Goal: Check status

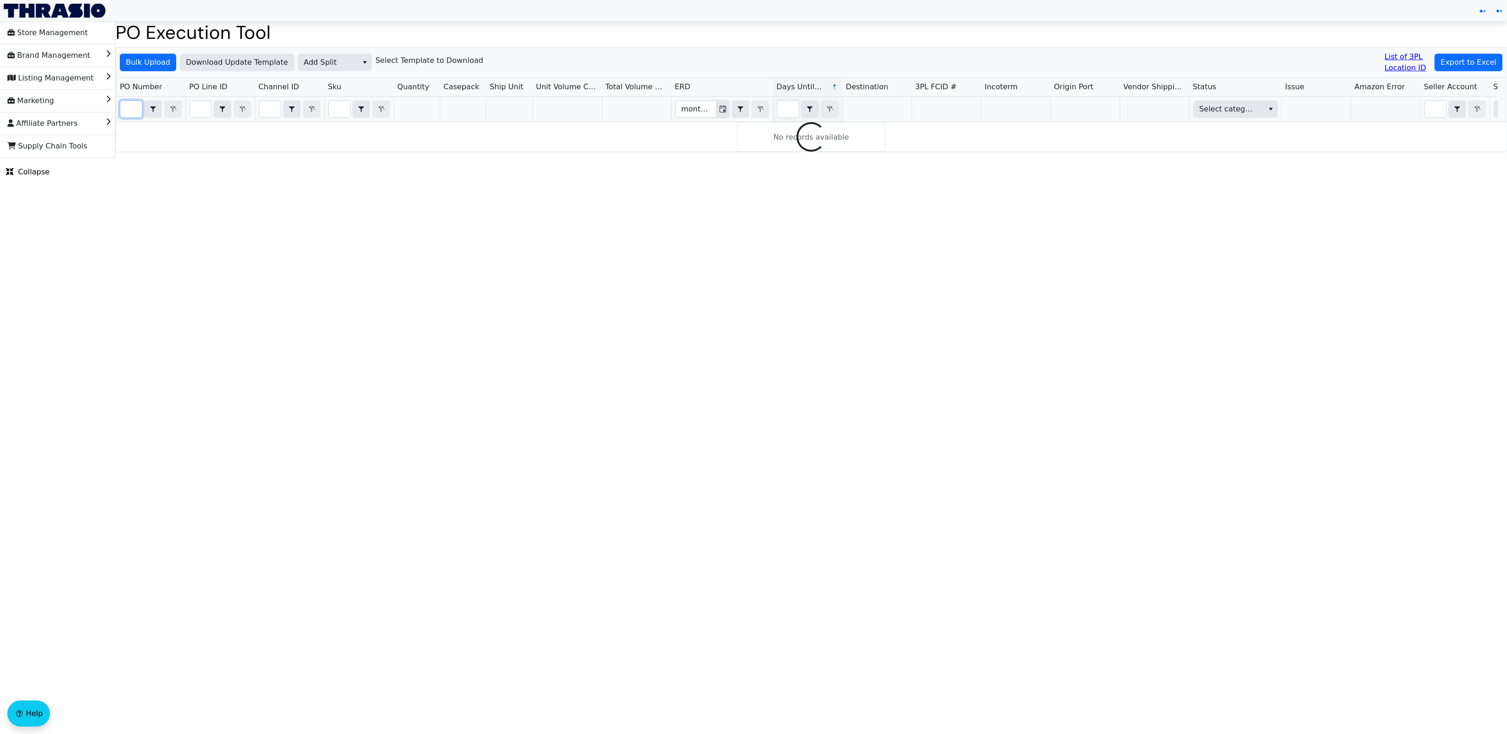
drag, startPoint x: 0, startPoint y: 0, endPoint x: 124, endPoint y: 109, distance: 164.5
click at [124, 109] on input "Filter" at bounding box center [131, 109] width 22 height 17
paste input "PO67063"
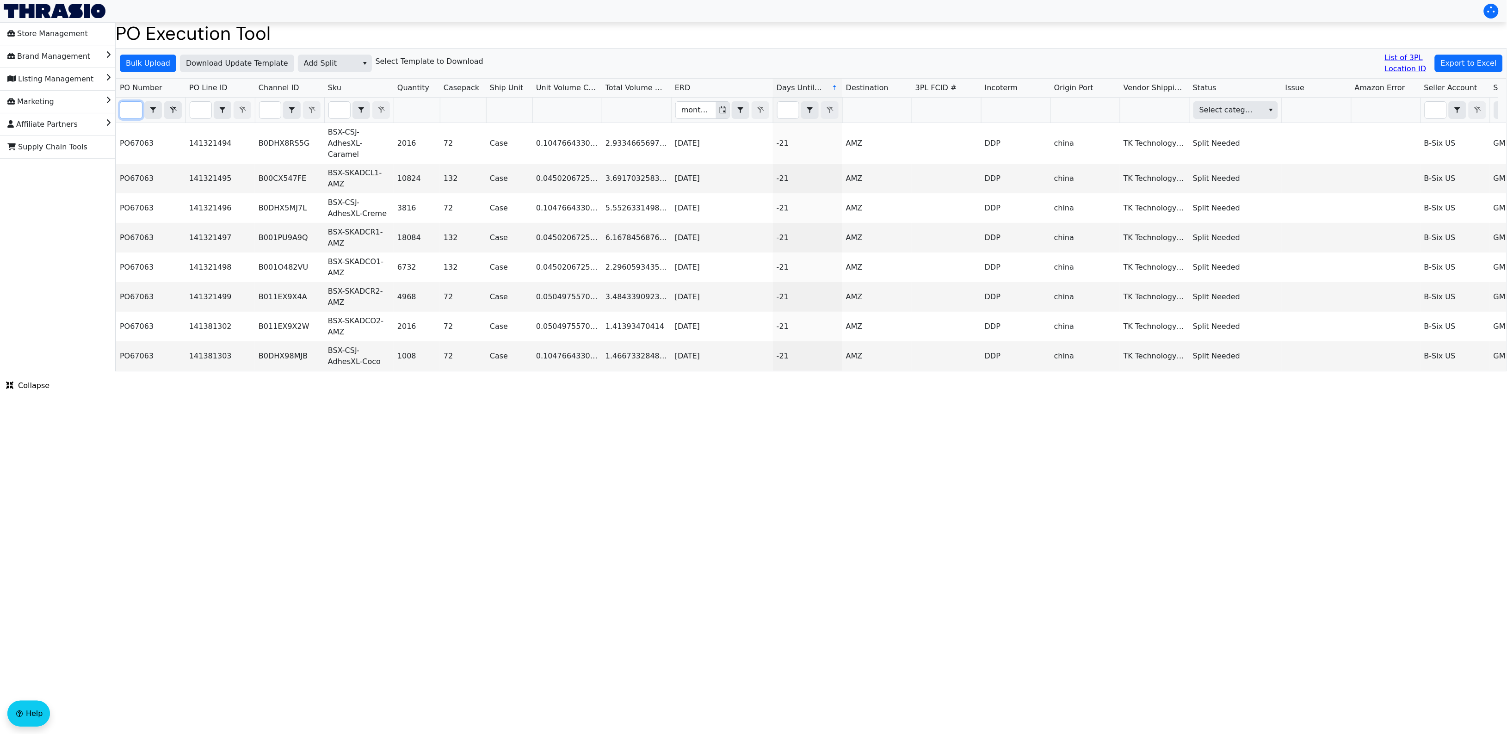
type input "PO67063"
click at [129, 109] on input "PO67063" at bounding box center [131, 110] width 22 height 17
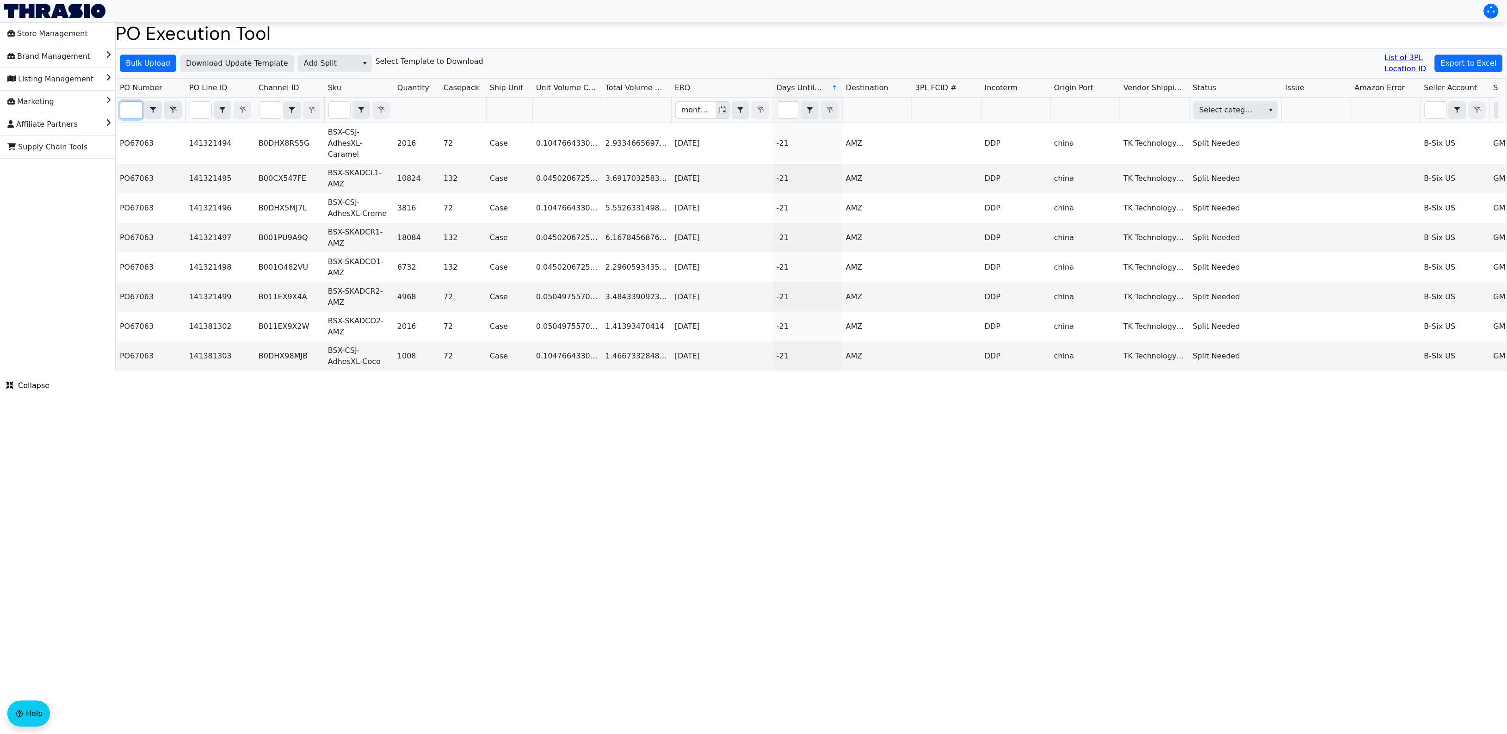
click at [371, 371] on html "Store Management Brand Management Listing Management Marketing Affiliate Partne…" at bounding box center [753, 185] width 1507 height 371
